Goal: Information Seeking & Learning: Learn about a topic

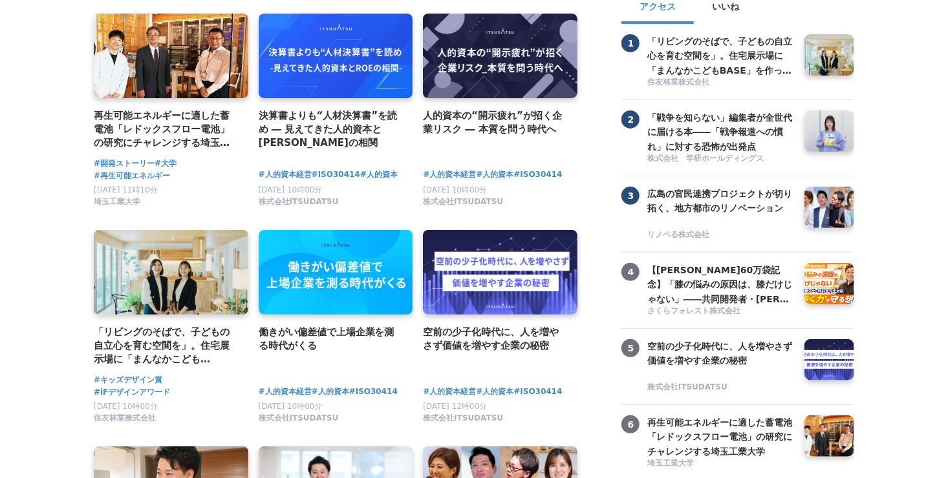
scroll to position [134, 0]
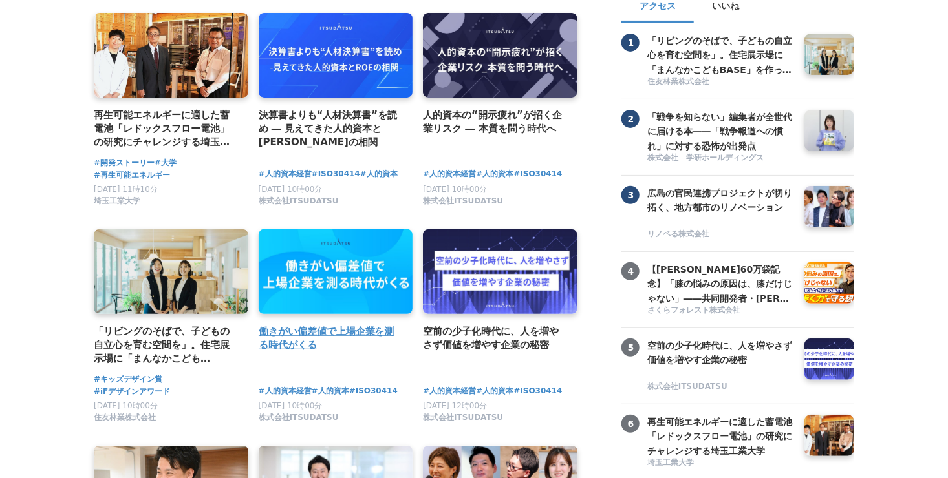
drag, startPoint x: 407, startPoint y: 196, endPoint x: 393, endPoint y: 234, distance: 40.5
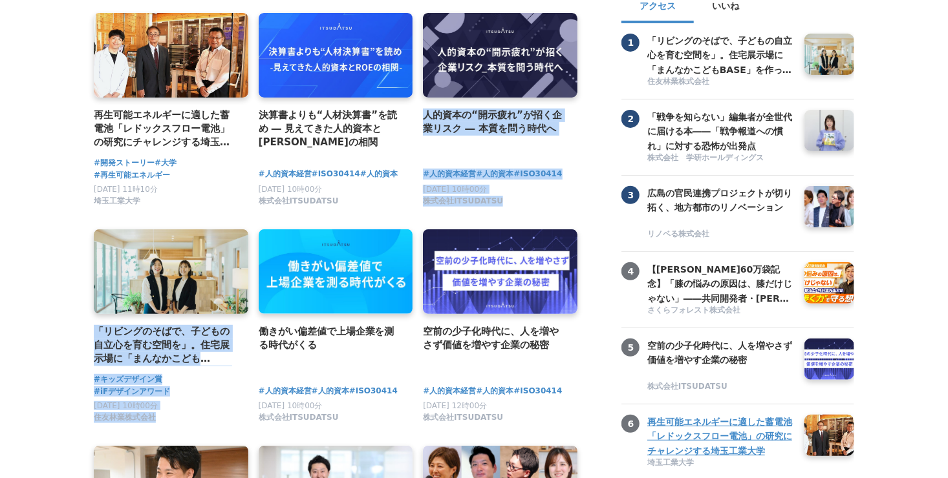
click at [727, 457] on h3 "再生可能エネルギーに適した蓄電池「レドックスフロー電池」の研究にチャレンジする埼玉工業大学" at bounding box center [720, 436] width 147 height 43
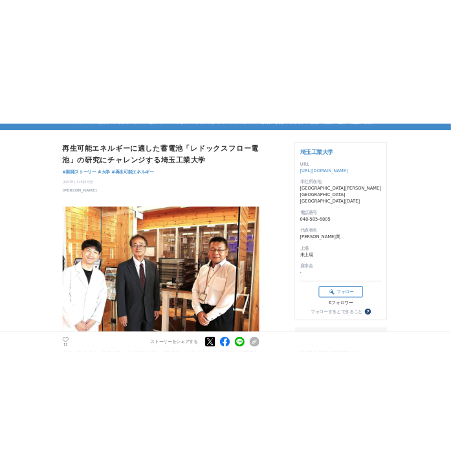
scroll to position [62, 0]
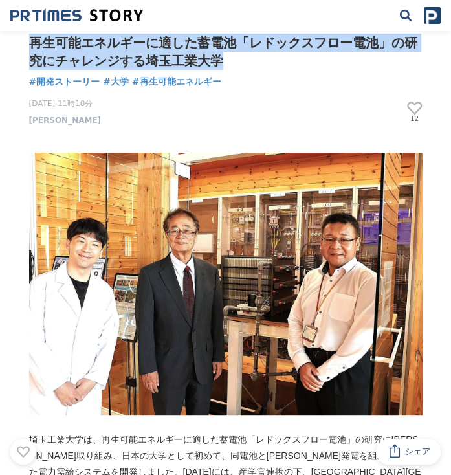
drag, startPoint x: 229, startPoint y: 61, endPoint x: 26, endPoint y: 42, distance: 204.0
click at [26, 42] on div "再生可能エネルギーに適した蓄電池「レドックスフロー電池」の研究にチャレンジする埼玉工業大学 開発ストーリー #開発ストーリー #大学 #再生可能エネルギー 12" at bounding box center [226, 80] width 414 height 92
copy h1 "再生可能エネルギーに適した蓄電池「レドックスフロー電池」の研究にチャレンジする埼玉工業大学"
click at [146, 291] on img at bounding box center [225, 284] width 393 height 262
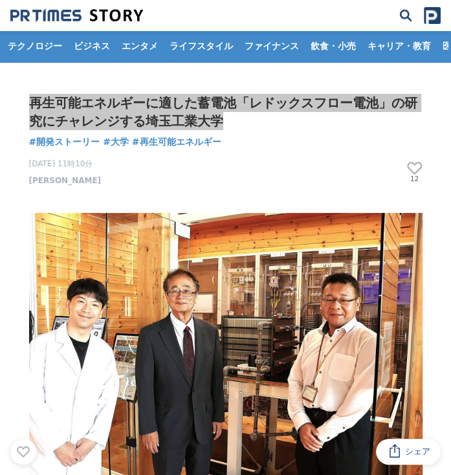
scroll to position [3, 0]
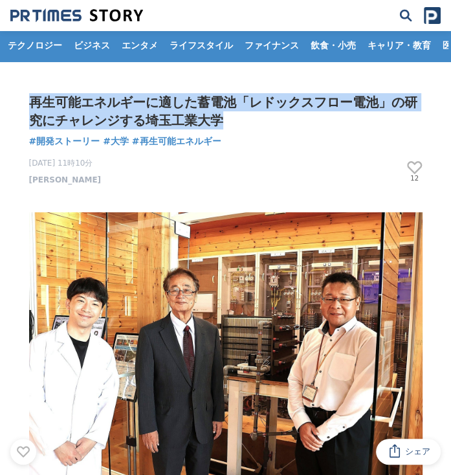
click at [350, 134] on div "再生可能エネルギーに適した蓄電池「レドックスフロー電池」の研究にチャレンジする埼玉工業大学 開発ストーリー #開発ストーリー #大学 #再生可能エネルギー 12" at bounding box center [226, 139] width 414 height 92
